Goal: Information Seeking & Learning: Understand process/instructions

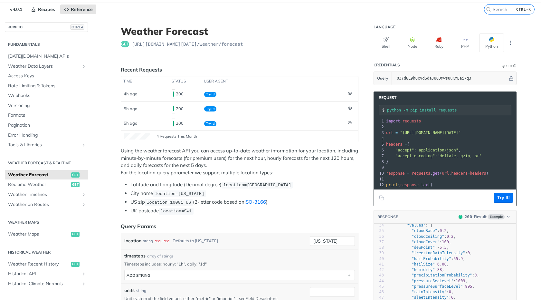
scroll to position [20, 0]
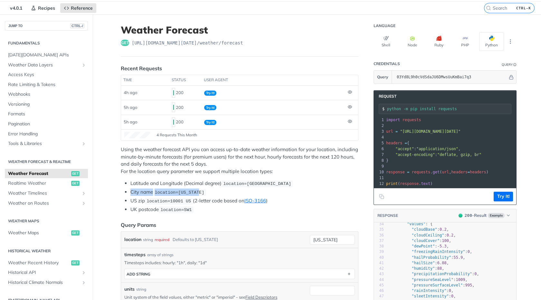
drag, startPoint x: 198, startPoint y: 193, endPoint x: 129, endPoint y: 194, distance: 69.0
click at [130, 194] on li "City name location=[US_STATE]" at bounding box center [244, 191] width 228 height 7
copy li "City name location=[US_STATE]"
click at [307, 186] on li "Latitude and Longitude (Decimal degree) location=[GEOGRAPHIC_DATA]" at bounding box center [244, 183] width 228 height 7
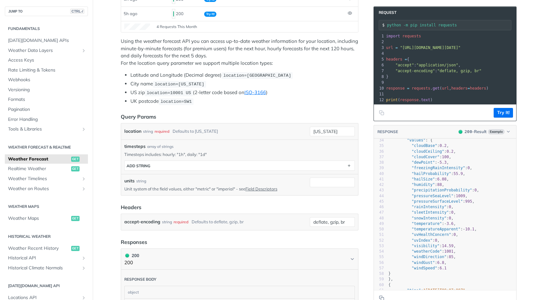
scroll to position [143, 0]
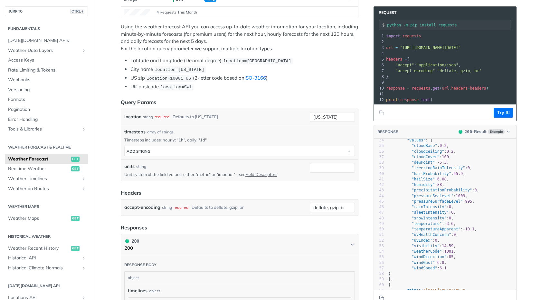
click at [147, 102] on div "Query Params" at bounding box center [138, 102] width 35 height 8
copy div "Query Params"
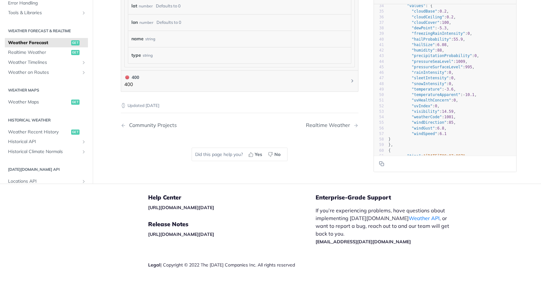
scroll to position [1, 0]
click at [48, 42] on span "Weather Forecast" at bounding box center [39, 41] width 62 height 6
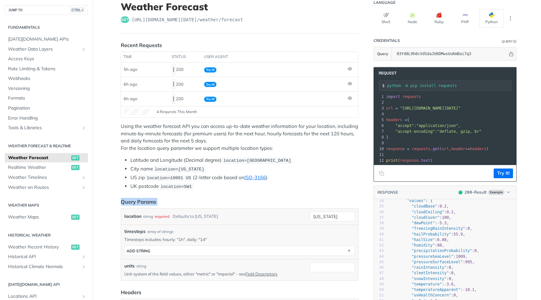
scroll to position [0, 0]
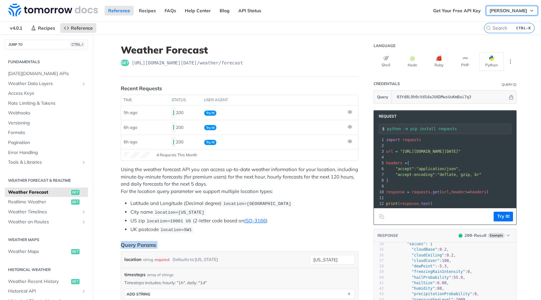
click at [507, 10] on span "[PERSON_NAME]" at bounding box center [509, 11] width 38 height 6
click at [448, 8] on link "Get Your Free API Key" at bounding box center [457, 11] width 55 height 10
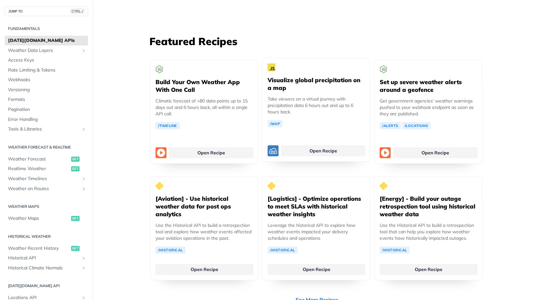
scroll to position [929, 0]
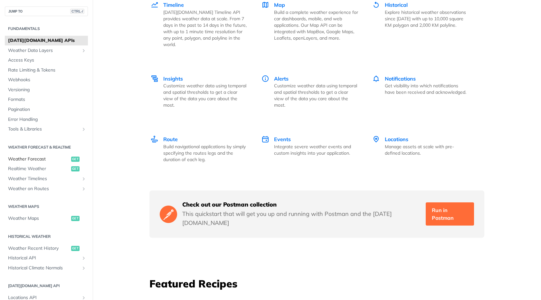
click at [47, 158] on span "Weather Forecast" at bounding box center [39, 159] width 62 height 6
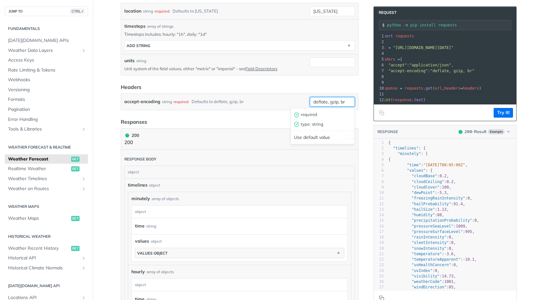
click at [335, 101] on input "deflate, gzip, br" at bounding box center [332, 102] width 45 height 10
click at [307, 81] on form "Query Params location string required Defaults to new york new york timesteps a…" at bounding box center [240, 51] width 238 height 117
